Goal: Task Accomplishment & Management: Use online tool/utility

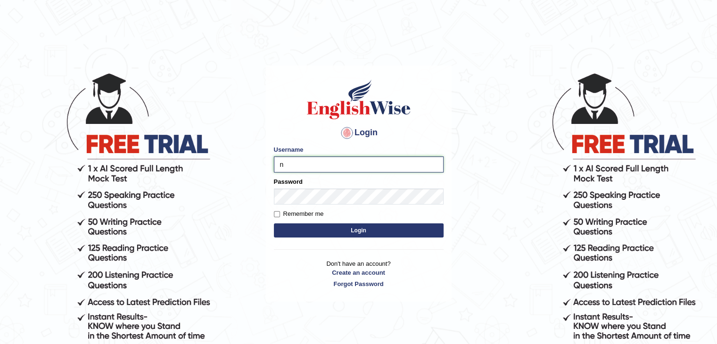
type input "NandhuIsha"
click at [274, 223] on button "Login" at bounding box center [359, 230] width 170 height 14
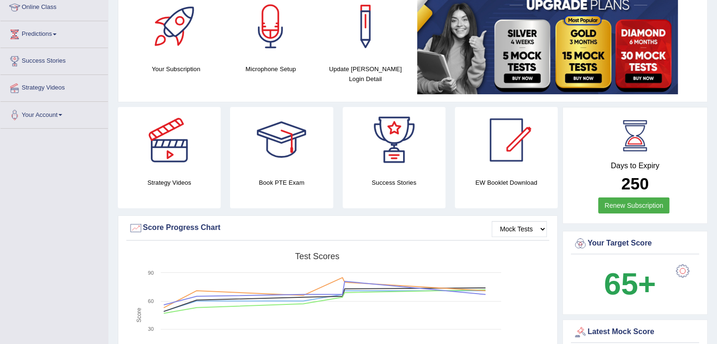
scroll to position [66, 0]
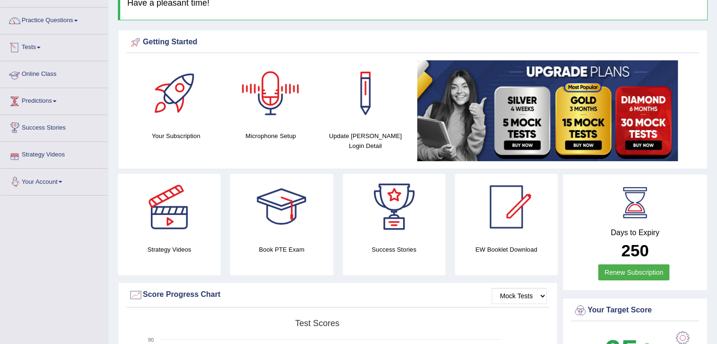
click at [36, 48] on link "Tests" at bounding box center [53, 46] width 107 height 24
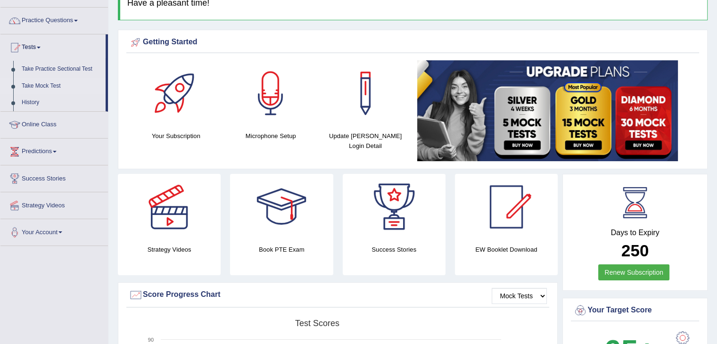
click at [32, 83] on link "Take Mock Test" at bounding box center [61, 86] width 88 height 17
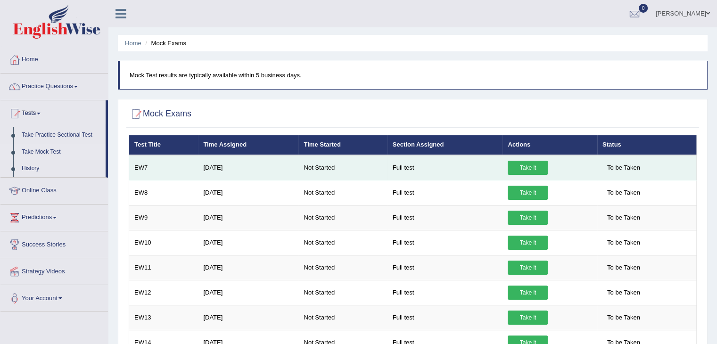
click at [515, 163] on link "Take it" at bounding box center [528, 168] width 40 height 14
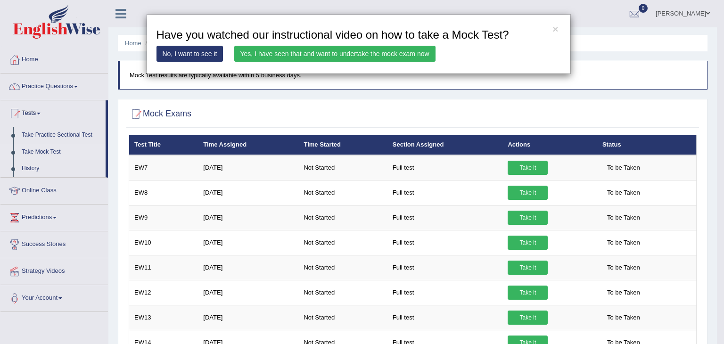
click at [252, 51] on link "Yes, I have seen that and want to undertake the mock exam now" at bounding box center [334, 54] width 201 height 16
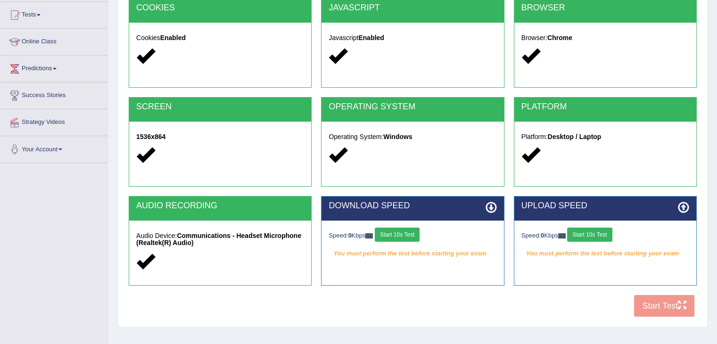
scroll to position [100, 0]
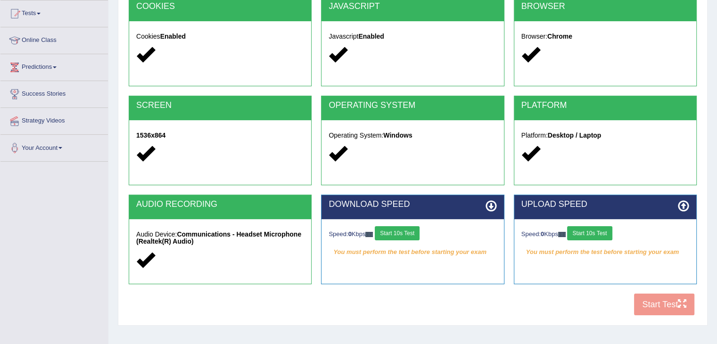
click at [409, 237] on button "Start 10s Test" at bounding box center [397, 233] width 45 height 14
click at [602, 236] on button "Start 10s Test" at bounding box center [589, 233] width 45 height 14
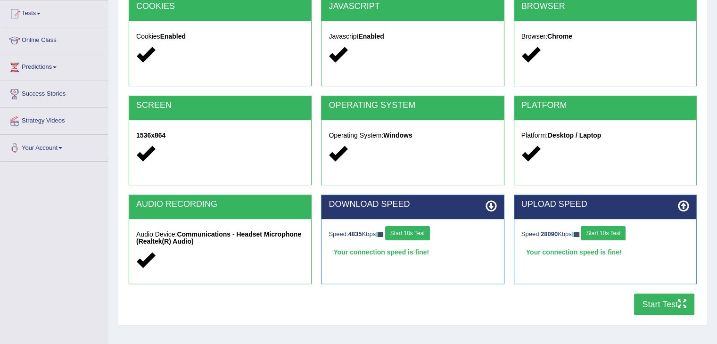
click at [664, 308] on button "Start Test" at bounding box center [664, 305] width 60 height 22
